Goal: Task Accomplishment & Management: Manage account settings

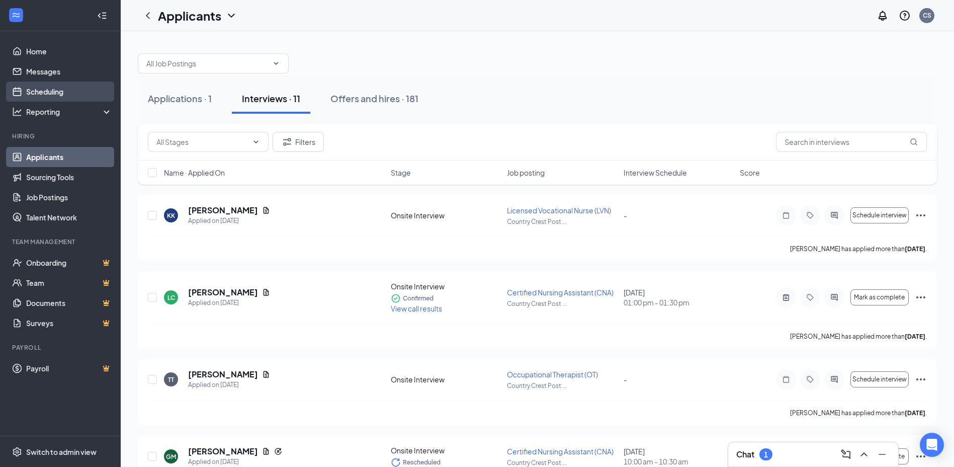
click at [27, 94] on link "Scheduling" at bounding box center [69, 91] width 86 height 20
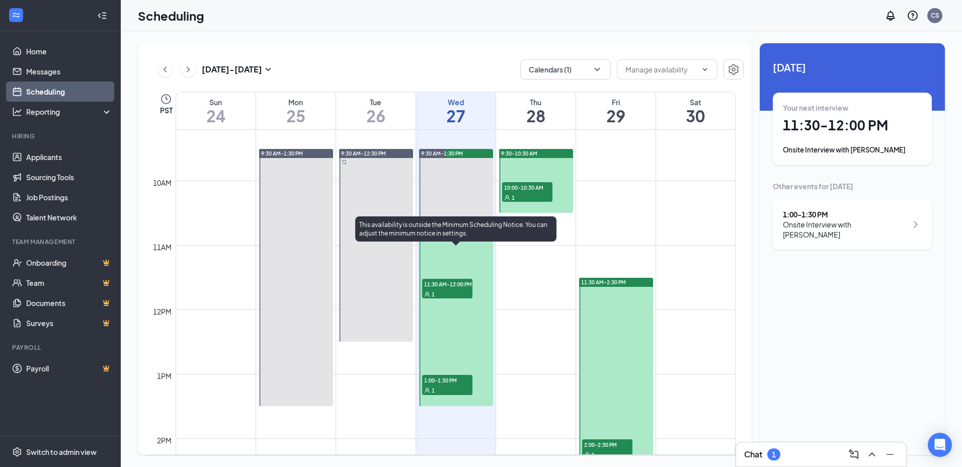
scroll to position [595, 0]
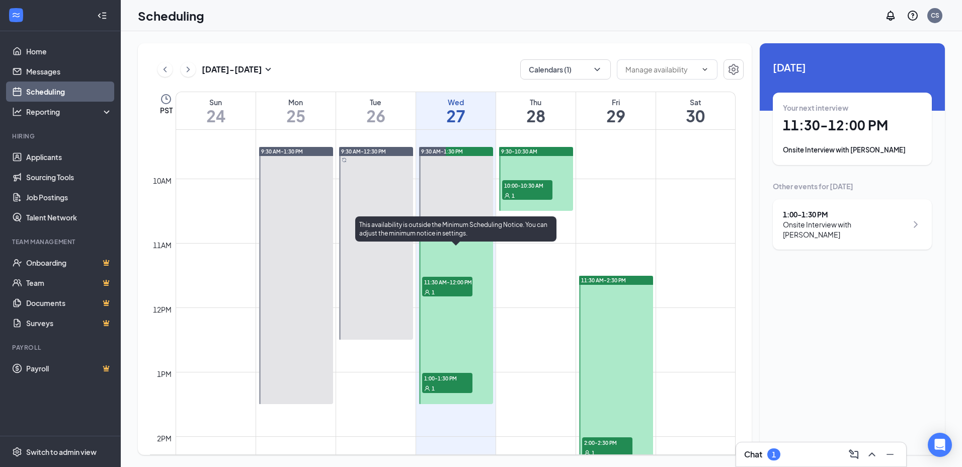
click at [450, 288] on div "1" at bounding box center [447, 292] width 50 height 10
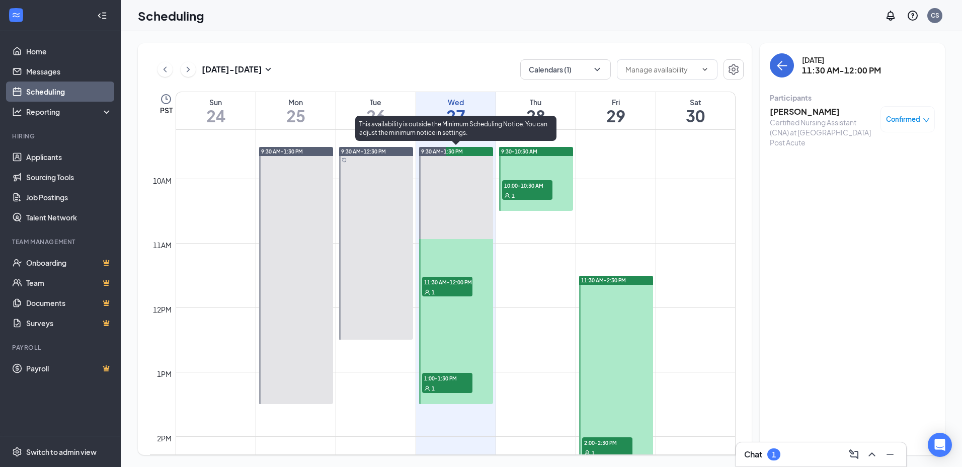
click at [459, 385] on div "1" at bounding box center [447, 388] width 50 height 10
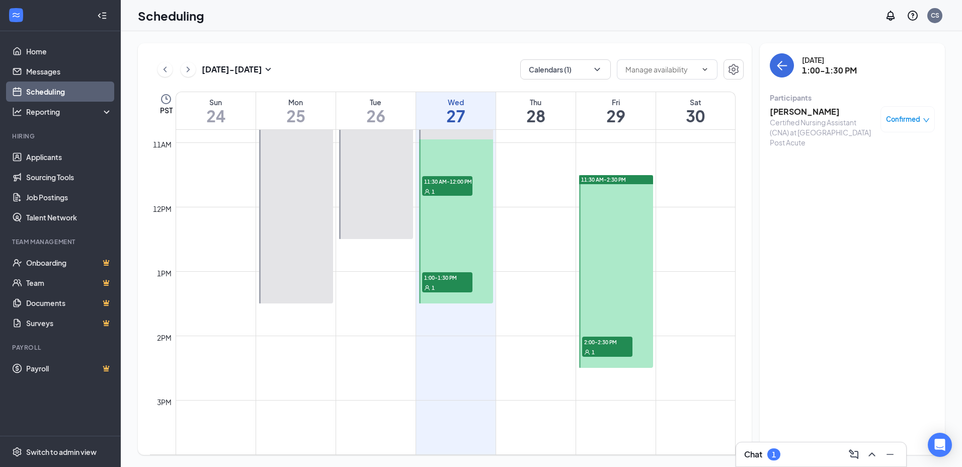
scroll to position [545, 0]
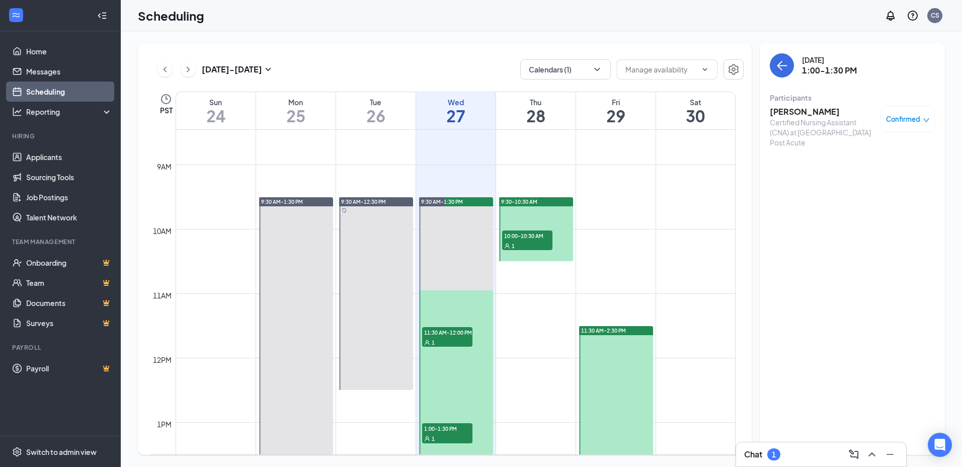
click at [529, 243] on div "1" at bounding box center [527, 245] width 50 height 10
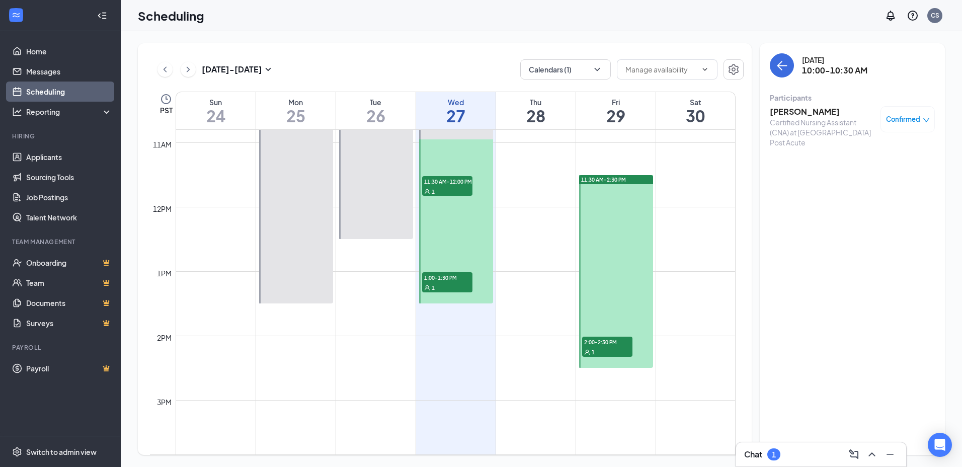
click at [603, 350] on div "1" at bounding box center [607, 352] width 50 height 10
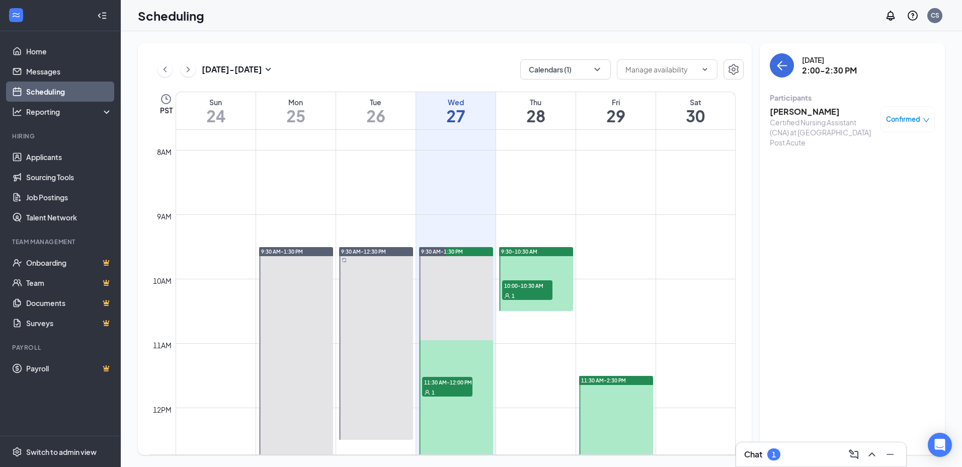
scroll to position [494, 0]
click at [71, 51] on link "Home" at bounding box center [69, 51] width 86 height 20
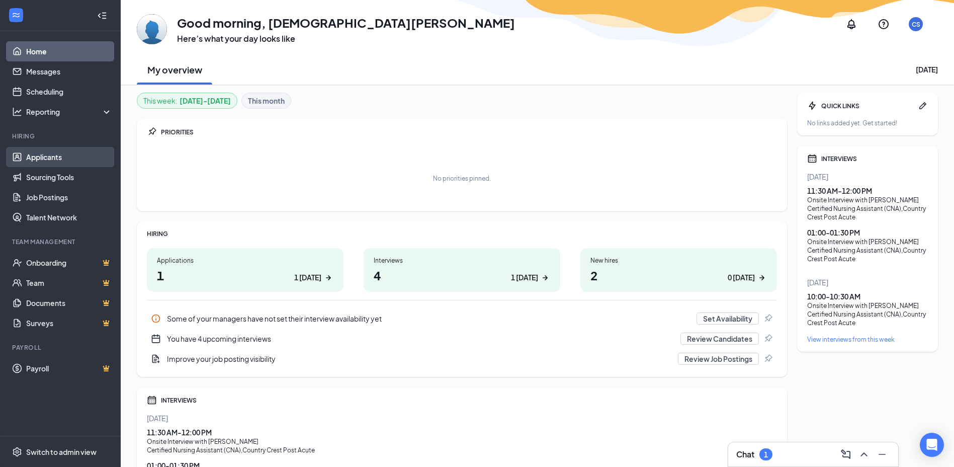
click at [66, 165] on link "Applicants" at bounding box center [69, 157] width 86 height 20
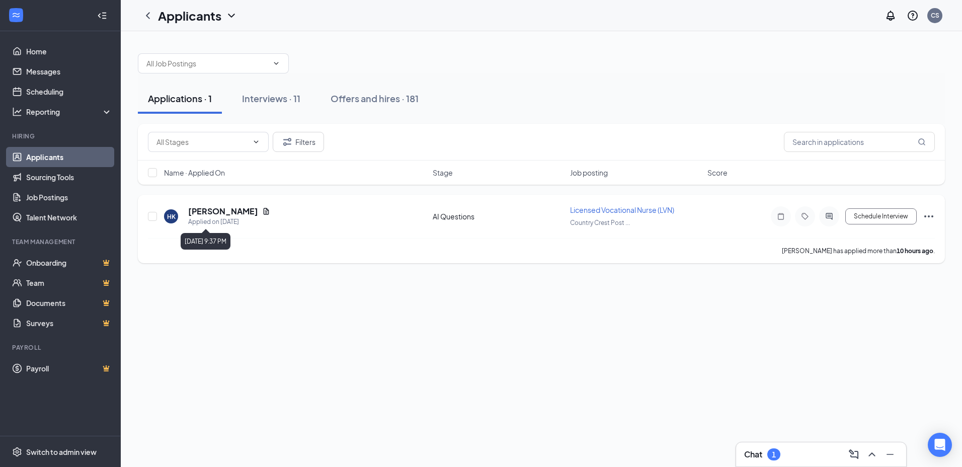
click at [213, 209] on h5 "[PERSON_NAME]" at bounding box center [223, 211] width 70 height 11
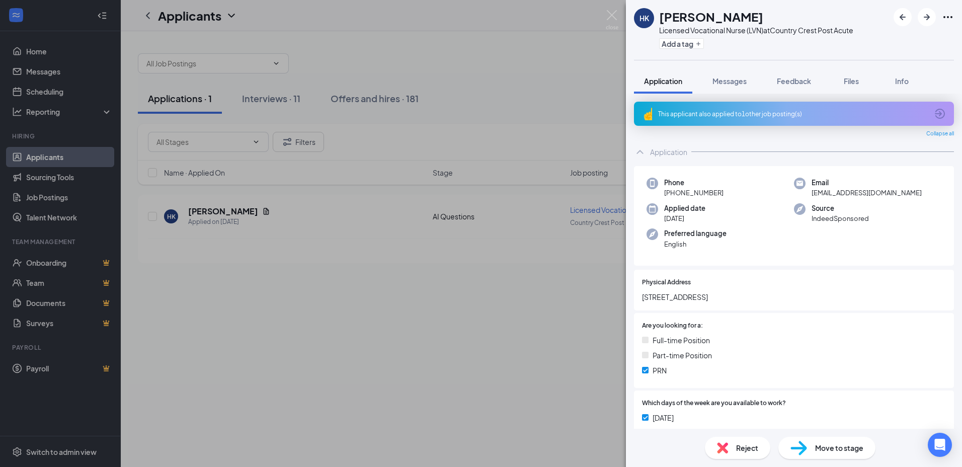
click at [934, 111] on icon "ArrowCircle" at bounding box center [940, 114] width 12 height 12
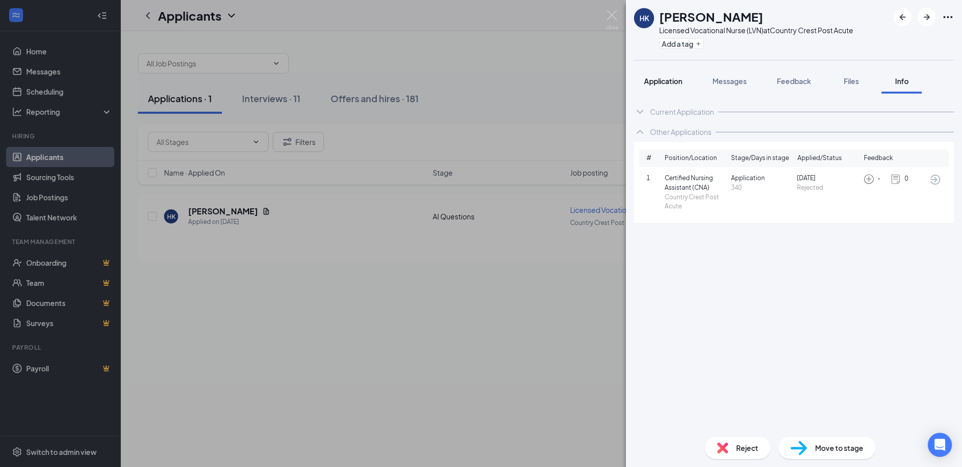
click at [669, 86] on button "Application" at bounding box center [663, 80] width 58 height 25
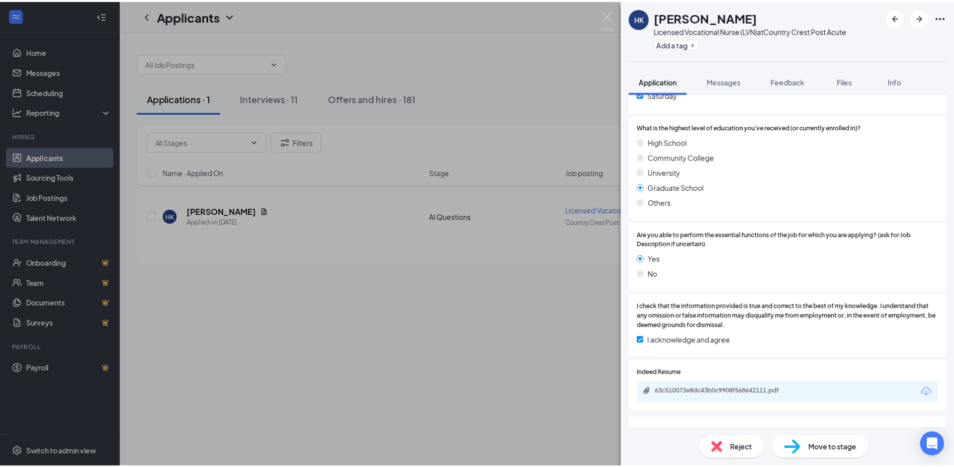
scroll to position [503, 0]
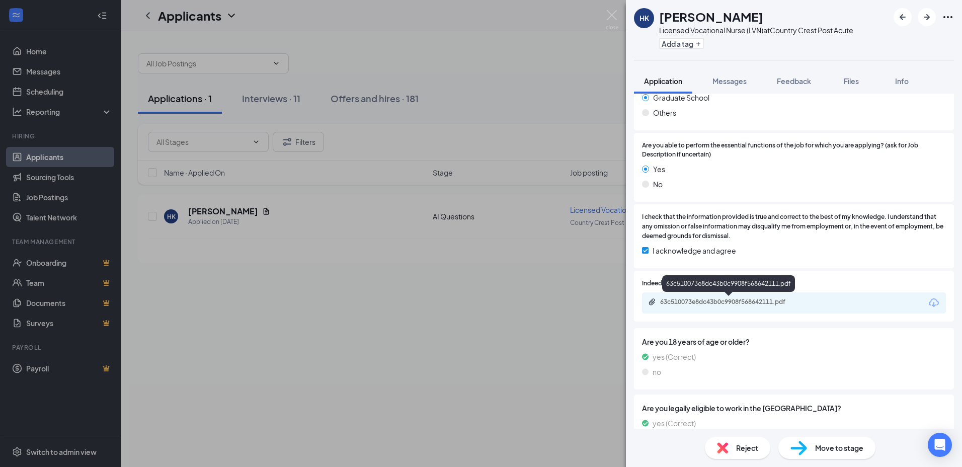
click at [708, 300] on div "63c510073e8dc43b0c9908f568642111.pdf" at bounding box center [730, 302] width 141 height 8
click at [462, 147] on div "HK [PERSON_NAME] Licensed Vocational Nurse (LVN) at Country Crest Post Acute Ad…" at bounding box center [481, 233] width 962 height 467
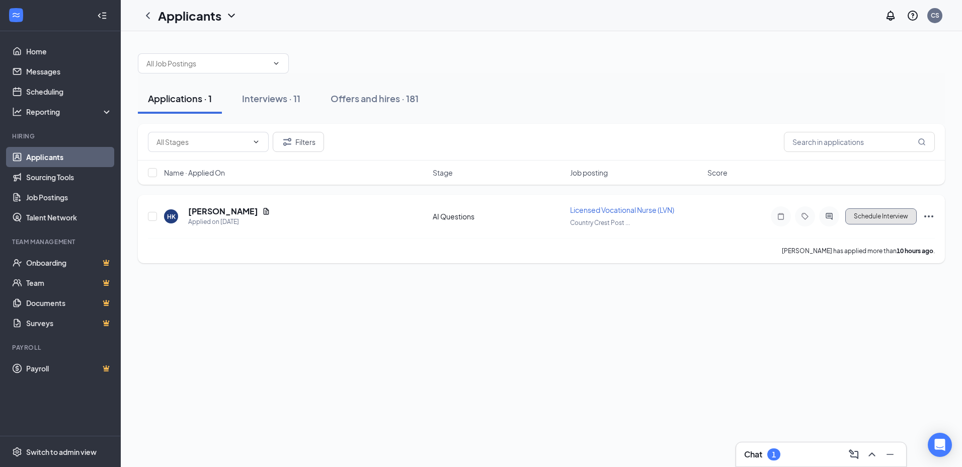
click at [859, 217] on button "Schedule Interview" at bounding box center [880, 216] width 71 height 16
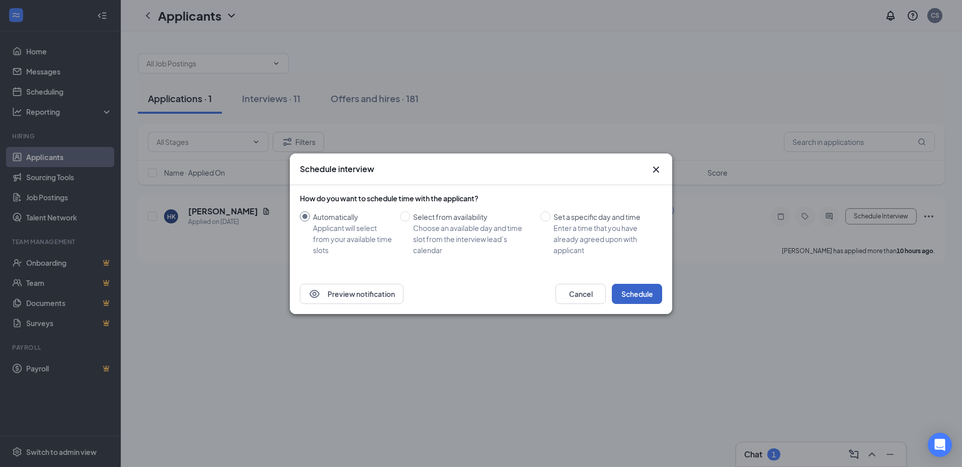
click at [643, 298] on button "Schedule" at bounding box center [637, 294] width 50 height 20
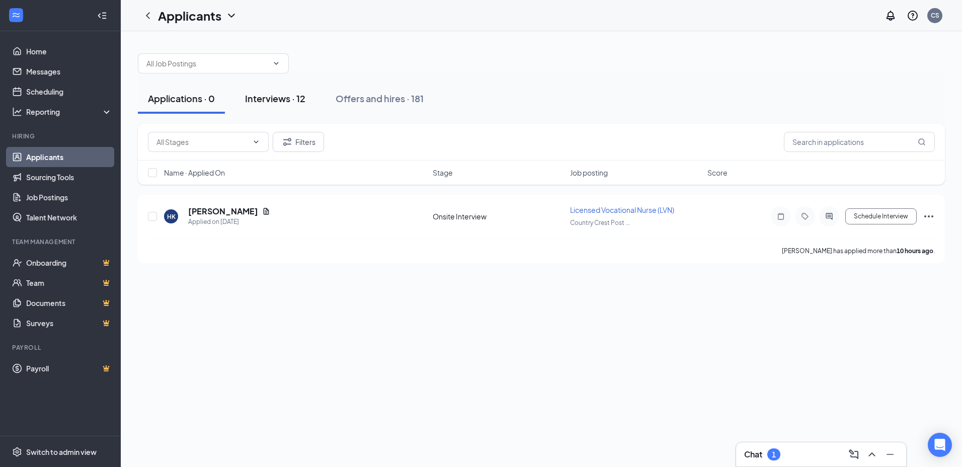
click at [291, 99] on div "Interviews · 12" at bounding box center [275, 98] width 60 height 13
